Goal: Check status: Check status

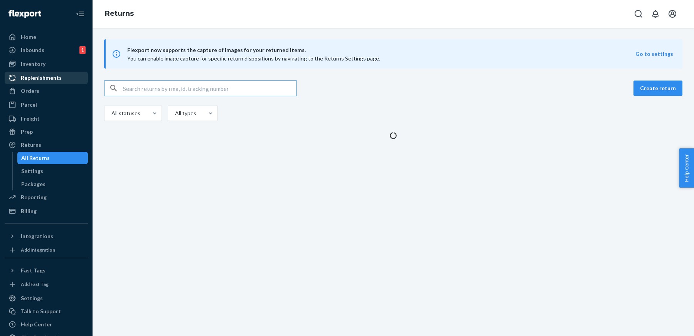
click at [40, 73] on div "Replenishments" at bounding box center [46, 78] width 82 height 11
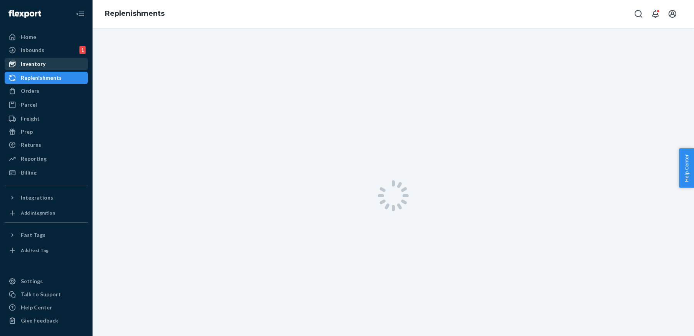
click at [38, 63] on div "Inventory" at bounding box center [33, 64] width 25 height 8
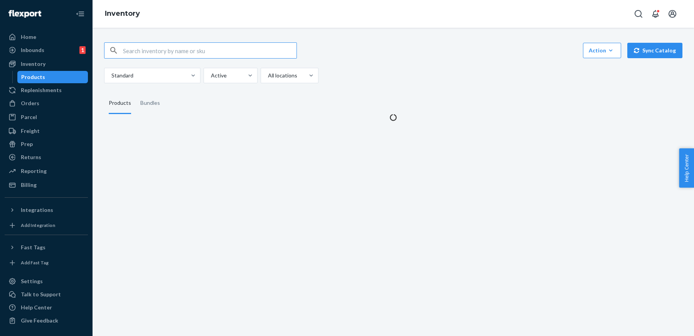
click at [188, 50] on input "text" at bounding box center [210, 50] width 174 height 15
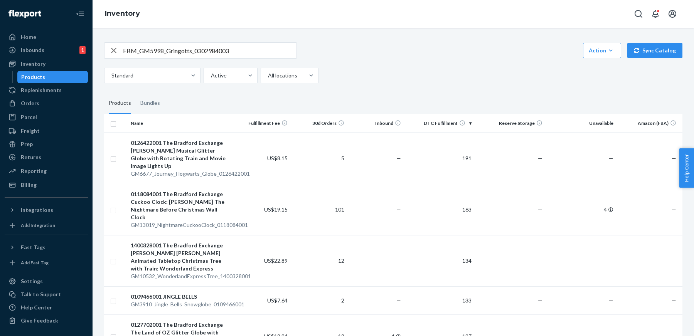
click at [213, 49] on input "FBM_GM5998_Gringotts_0302984003" at bounding box center [210, 50] width 174 height 15
drag, startPoint x: 195, startPoint y: 51, endPoint x: 39, endPoint y: 44, distance: 156.7
click at [39, 44] on div "Home Inbounds 1 Shipping Plans Problems 1 Inventory Products Replenishments Ord…" at bounding box center [347, 168] width 694 height 336
type input "0302984003"
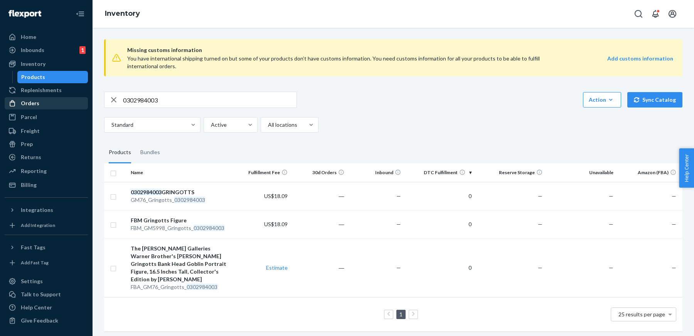
click at [36, 106] on div "Orders" at bounding box center [30, 103] width 19 height 8
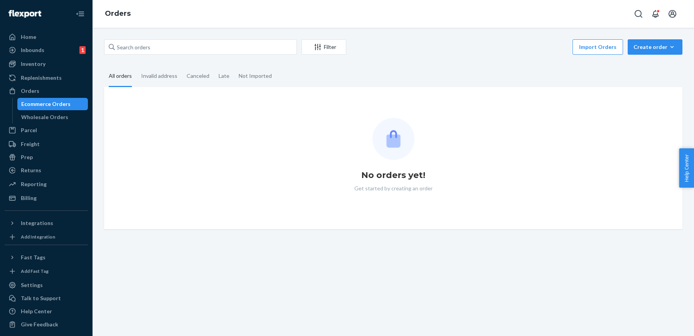
click at [204, 34] on div "Filter Import Orders Create order Ecommerce order Removal order All orders Inva…" at bounding box center [394, 182] width 602 height 309
click at [206, 43] on input "text" at bounding box center [200, 46] width 193 height 15
paste input "FBM_GM5998_Gringotts_0302984003"
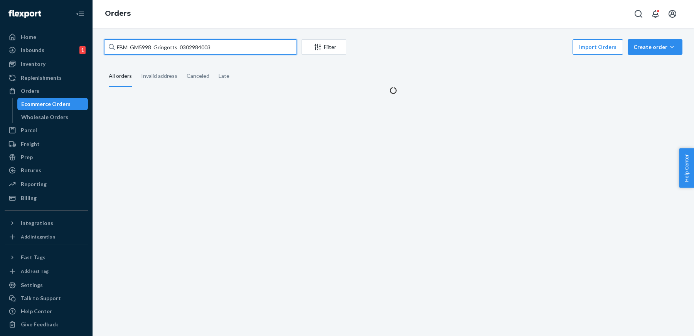
drag, startPoint x: 180, startPoint y: 46, endPoint x: 99, endPoint y: 47, distance: 81.4
click at [99, 47] on div "FBM_GM5998_Gringotts_0302984003 Filter Import Orders Create order Ecommerce ord…" at bounding box center [393, 66] width 590 height 55
type input "0302984003"
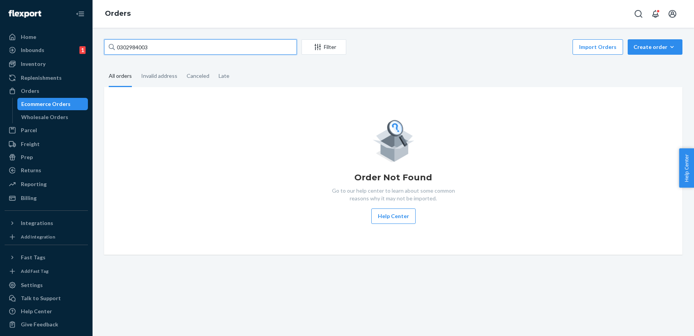
click at [196, 51] on input "0302984003" at bounding box center [200, 46] width 193 height 15
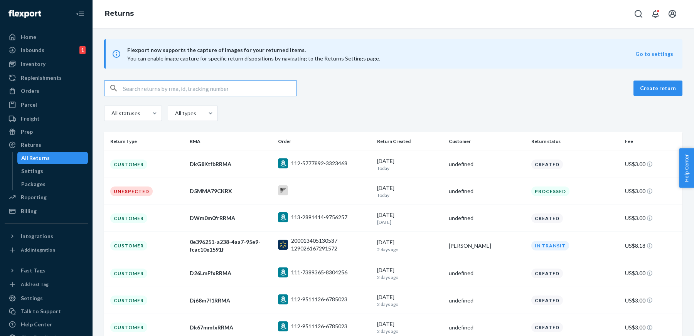
click at [180, 86] on input "text" at bounding box center [210, 88] width 174 height 15
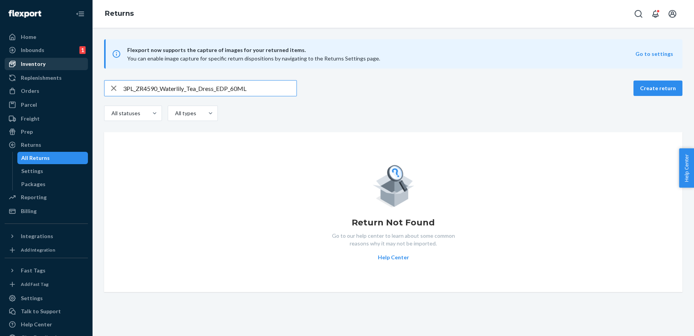
type input "3PL_ZR4590_Waterlily_Tea_Dress_EDP_60ML"
click at [25, 67] on div "Inventory" at bounding box center [33, 64] width 25 height 8
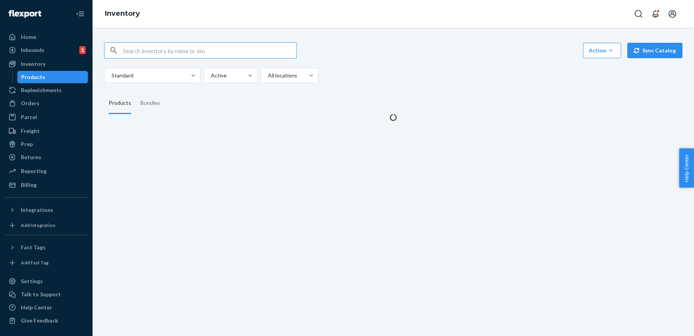
click at [146, 49] on input "text" at bounding box center [210, 50] width 174 height 15
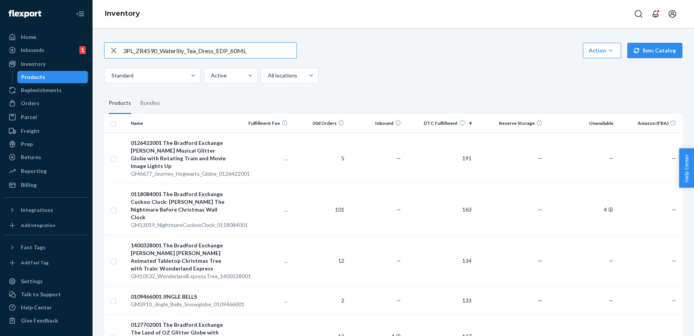
type input "3PL_ZR4590_Waterlily_Tea_Dress_EDP_60ML"
